Goal: Information Seeking & Learning: Learn about a topic

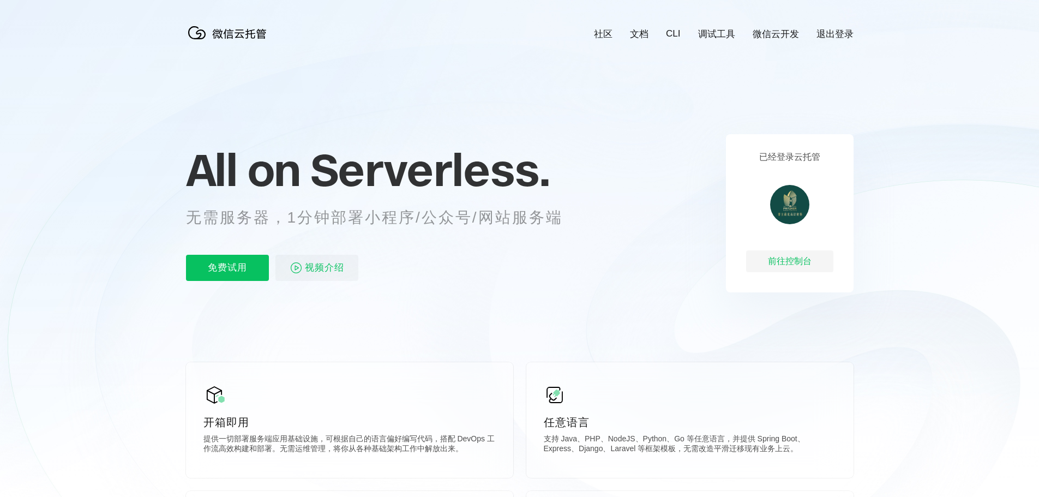
scroll to position [0, 1939]
click at [807, 267] on div "前往控制台" at bounding box center [789, 261] width 87 height 22
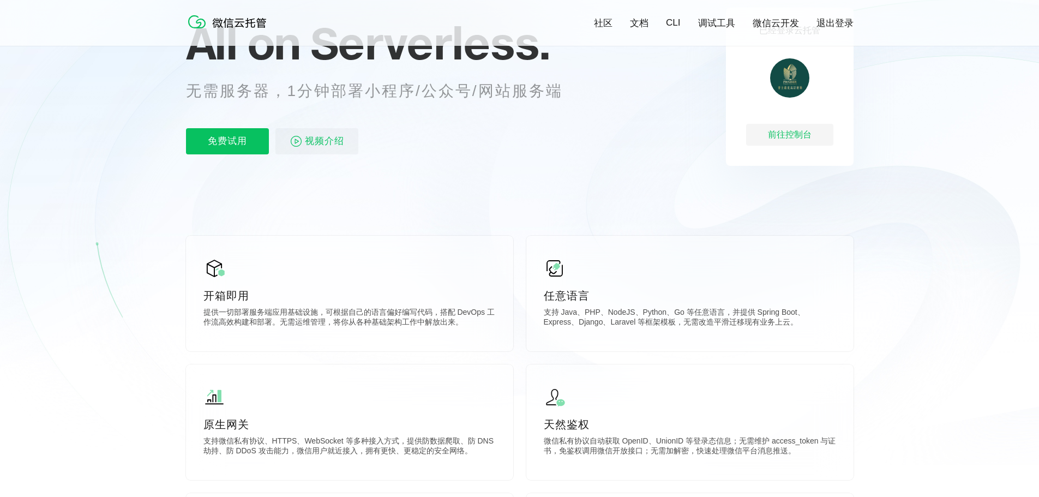
scroll to position [109, 0]
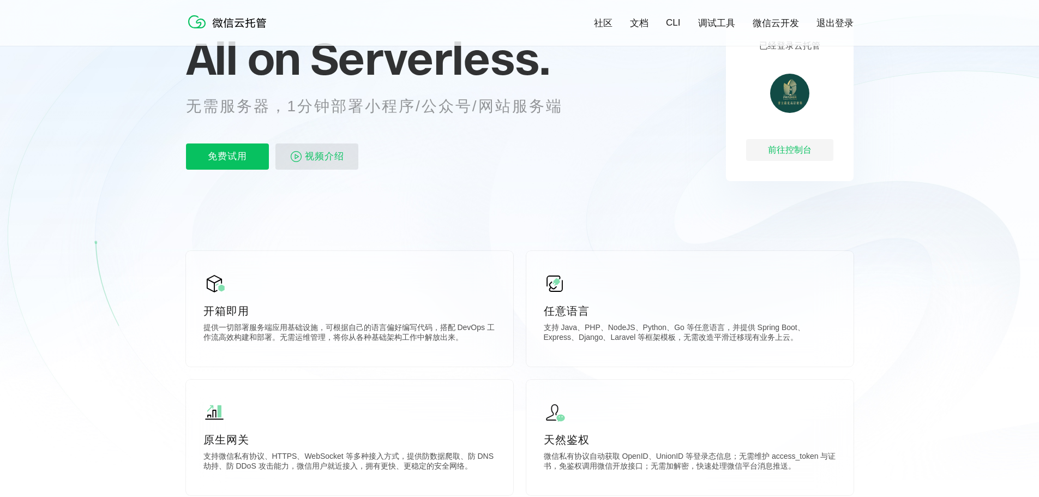
click at [305, 160] on span "视频介绍" at bounding box center [324, 156] width 39 height 26
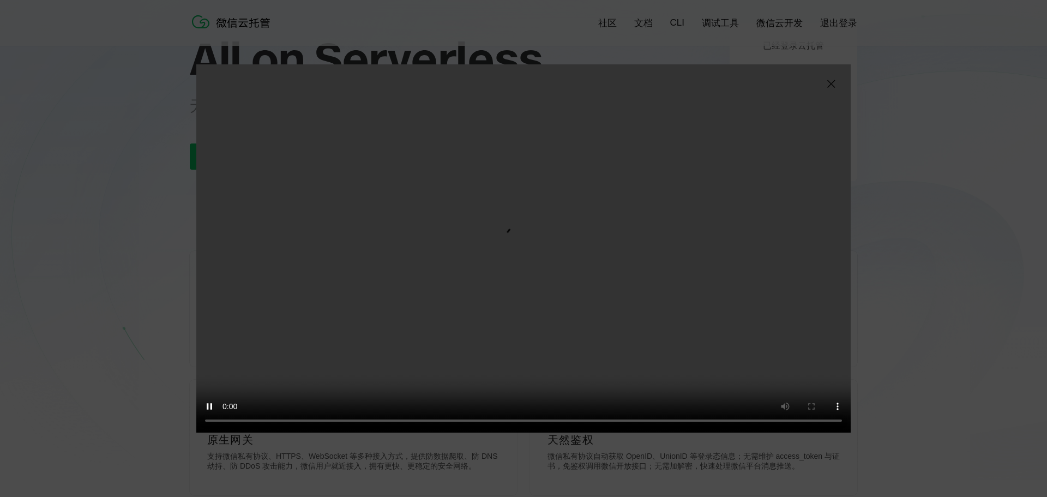
click at [826, 82] on img at bounding box center [830, 83] width 13 height 13
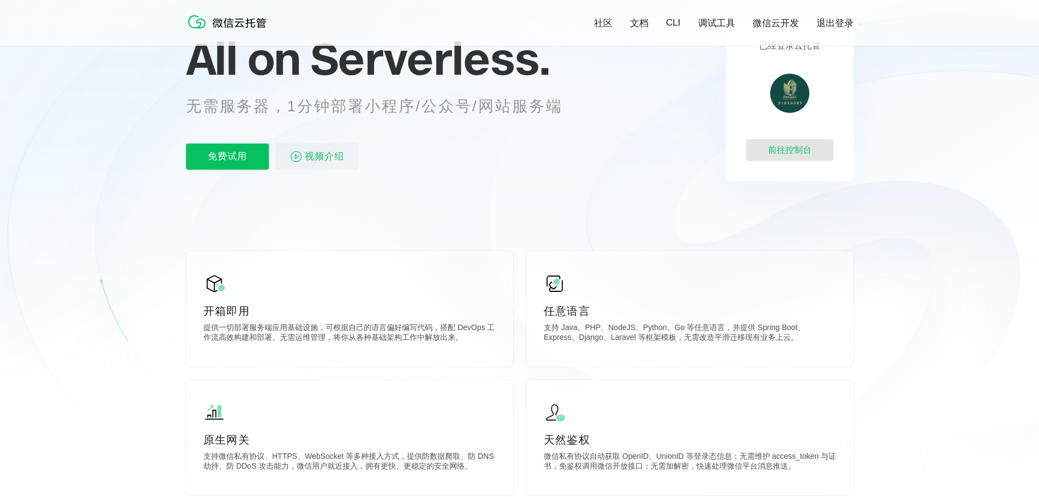
click at [797, 150] on div "前往控制台" at bounding box center [789, 150] width 87 height 22
